Goal: Complete application form

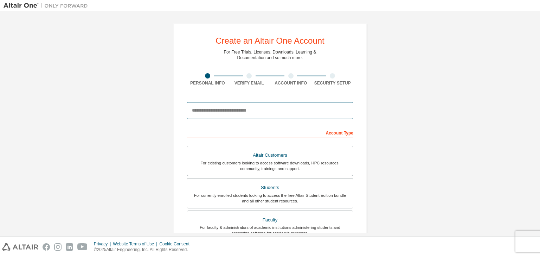
click at [235, 107] on input "email" at bounding box center [270, 110] width 167 height 17
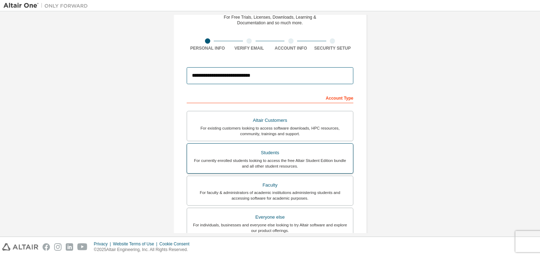
scroll to position [37, 0]
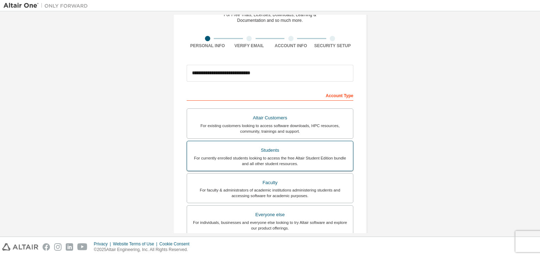
click at [248, 164] on div "For currently enrolled students looking to access the free Altair Student Editi…" at bounding box center [269, 160] width 157 height 11
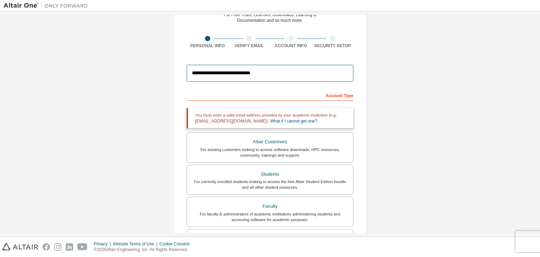
click at [264, 71] on input "**********" at bounding box center [270, 73] width 167 height 17
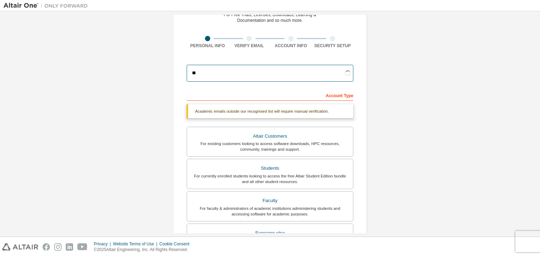
type input "*"
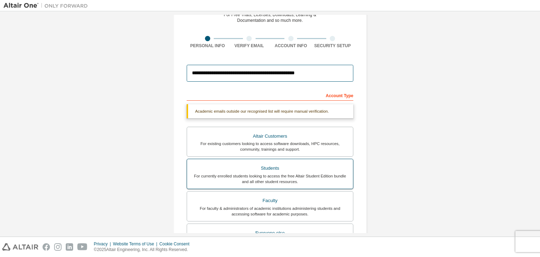
type input "**********"
click at [275, 173] on div "For currently enrolled students looking to access the free Altair Student Editi…" at bounding box center [269, 178] width 157 height 11
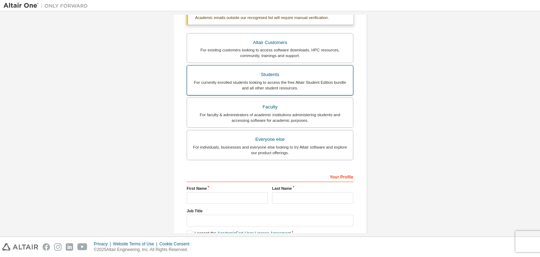
scroll to position [150, 0]
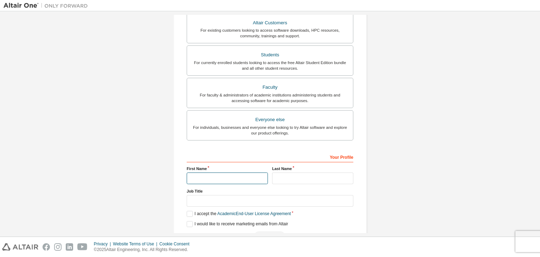
click at [243, 177] on input "text" at bounding box center [227, 178] width 81 height 12
type input "********"
click at [281, 180] on input "text" at bounding box center [312, 178] width 81 height 12
type input "*****"
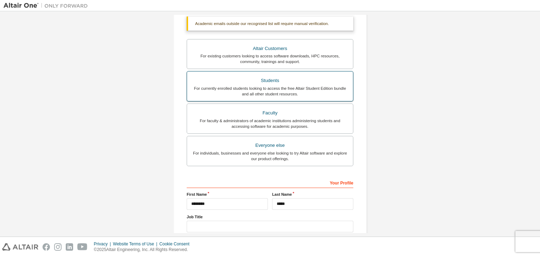
click at [287, 82] on div "Students" at bounding box center [269, 81] width 157 height 10
click at [282, 85] on div "For currently enrolled students looking to access the free Altair Student Editi…" at bounding box center [269, 90] width 157 height 11
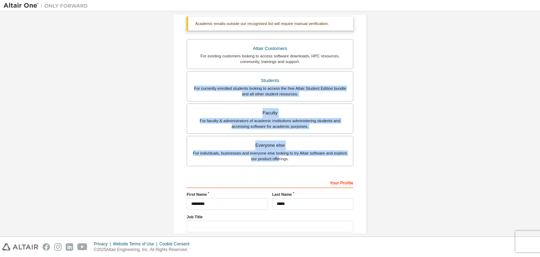
drag, startPoint x: 321, startPoint y: 84, endPoint x: 274, endPoint y: 169, distance: 97.5
click at [274, 169] on div "Account Type Academic emails outside our recognised list will require manual ve…" at bounding box center [270, 134] width 167 height 265
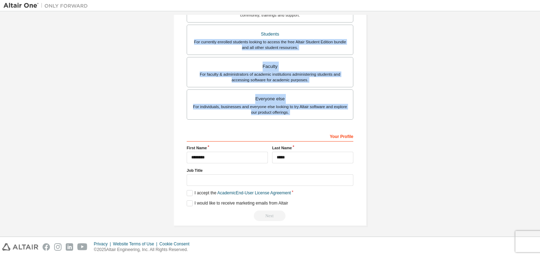
click at [329, 123] on div "Account Type Academic emails outside our recognised list will require manual ve…" at bounding box center [270, 87] width 167 height 265
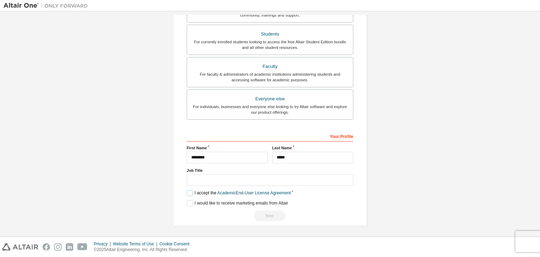
click at [188, 190] on label "I accept the Academic End-User License Agreement" at bounding box center [239, 193] width 104 height 6
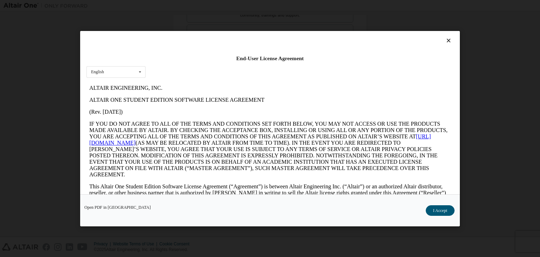
scroll to position [0, 0]
click at [434, 208] on button "I Accept" at bounding box center [440, 210] width 29 height 11
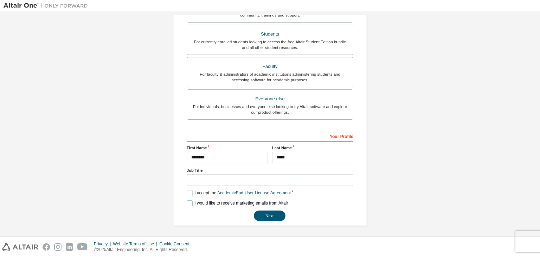
click at [187, 200] on label "I would like to receive marketing emails from Altair" at bounding box center [237, 203] width 101 height 6
click at [261, 212] on button "Next" at bounding box center [270, 215] width 32 height 11
click at [271, 214] on button "Next" at bounding box center [270, 215] width 32 height 11
click at [265, 214] on button "Next" at bounding box center [270, 215] width 32 height 11
drag, startPoint x: 265, startPoint y: 214, endPoint x: 273, endPoint y: 213, distance: 7.8
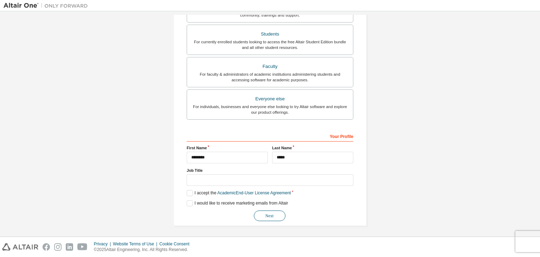
click at [273, 213] on button "Next" at bounding box center [270, 215] width 32 height 11
click at [271, 210] on button "Next" at bounding box center [270, 215] width 32 height 11
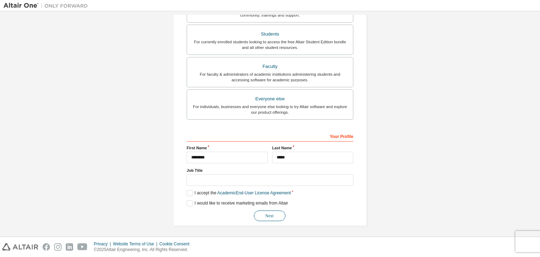
click at [271, 210] on button "Next" at bounding box center [270, 215] width 32 height 11
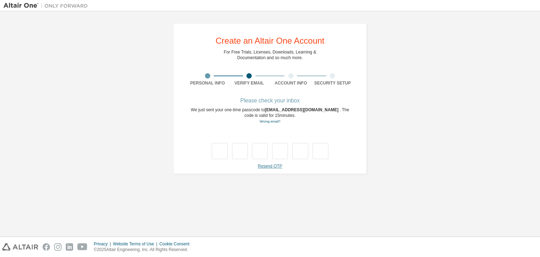
click at [270, 168] on link "Resend OTP" at bounding box center [270, 165] width 24 height 5
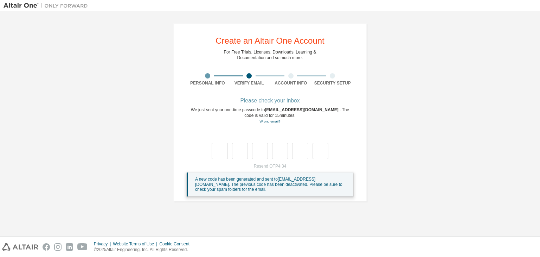
click at [270, 192] on span "A new code has been generated and sent to [EMAIL_ADDRESS][DOMAIN_NAME] . The pr…" at bounding box center [268, 183] width 147 height 15
click at [232, 192] on span "A new code has been generated and sent to [EMAIL_ADDRESS][DOMAIN_NAME] . The pr…" at bounding box center [268, 183] width 147 height 15
click at [337, 175] on div "Resend OTP 4:10 A new code has been generated and sent to [EMAIL_ADDRESS][DOMAI…" at bounding box center [270, 179] width 167 height 33
click at [218, 156] on input "text" at bounding box center [220, 151] width 16 height 16
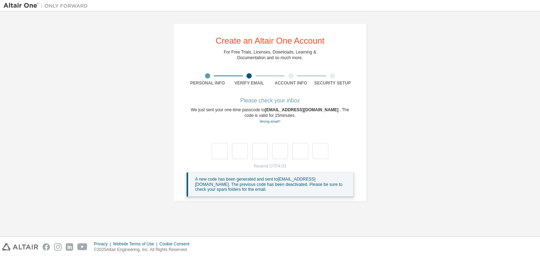
click at [270, 172] on div "Resend OTP 4:03 A new code has been generated and sent to [EMAIL_ADDRESS][DOMAI…" at bounding box center [270, 179] width 167 height 33
click at [268, 123] on link "Wrong email?" at bounding box center [269, 121] width 21 height 4
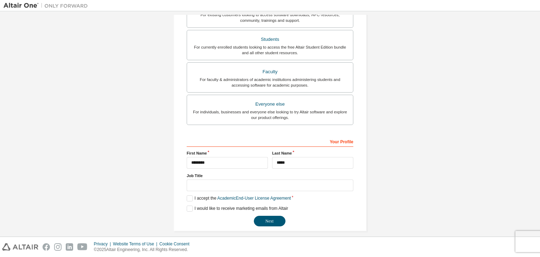
scroll to position [165, 0]
click at [264, 219] on button "Next" at bounding box center [270, 221] width 32 height 11
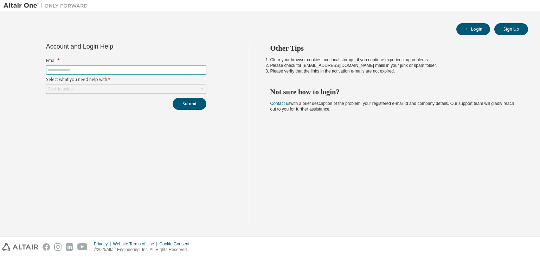
click at [158, 69] on input "text" at bounding box center [126, 70] width 157 height 6
type input "**********"
click at [142, 85] on div "Click to select" at bounding box center [126, 89] width 160 height 8
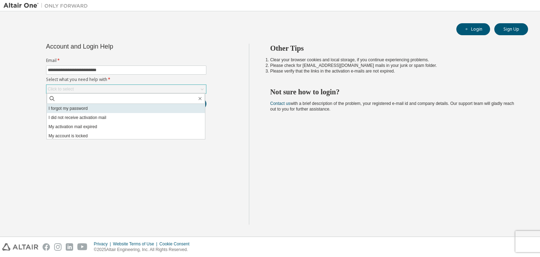
click at [147, 108] on li "I forgot my password" at bounding box center [126, 108] width 158 height 9
